Goal: Check status: Check status

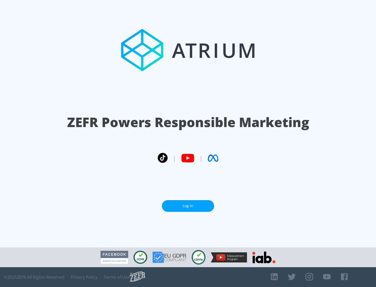
click at [188, 206] on link "Log In" at bounding box center [188, 206] width 52 height 12
